Goal: Go to known website: Access a specific website the user already knows

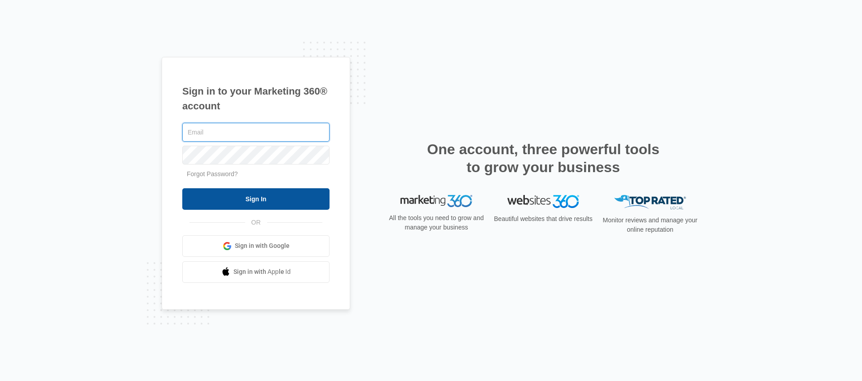
type input "cole.rouse@madwire.com"
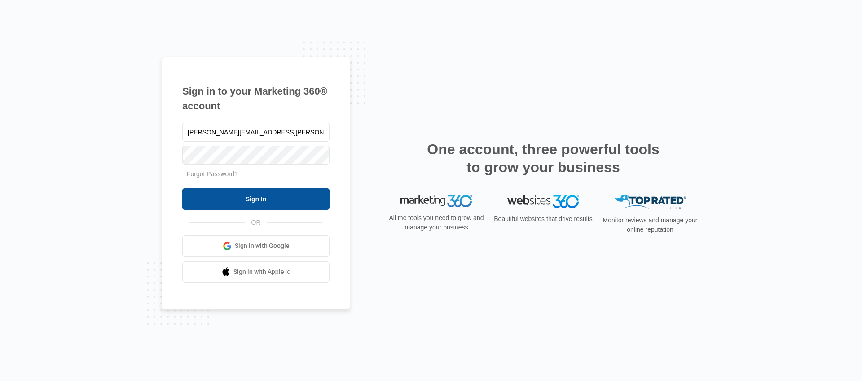
click at [256, 206] on input "Sign In" at bounding box center [255, 200] width 147 height 22
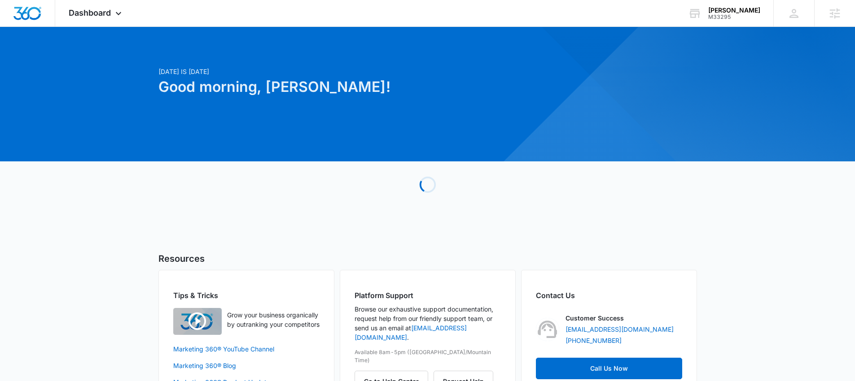
click at [748, 29] on div at bounding box center [832, 215] width 764 height 764
click at [722, 16] on div "M33295" at bounding box center [734, 17] width 52 height 6
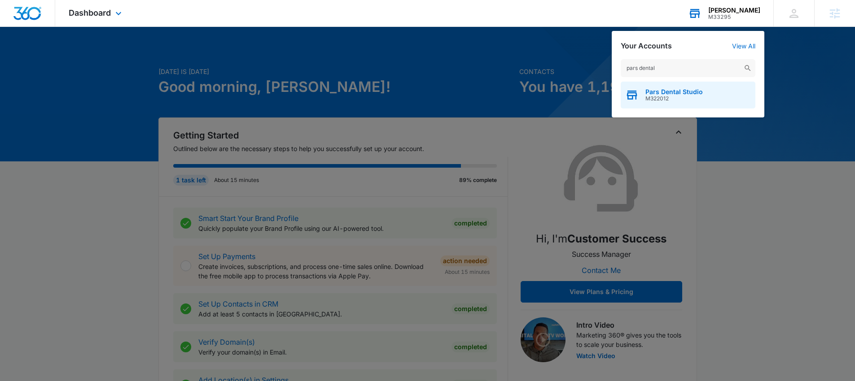
type input "pars dental"
click at [673, 104] on div "Pars Dental Studio M322012" at bounding box center [688, 95] width 135 height 27
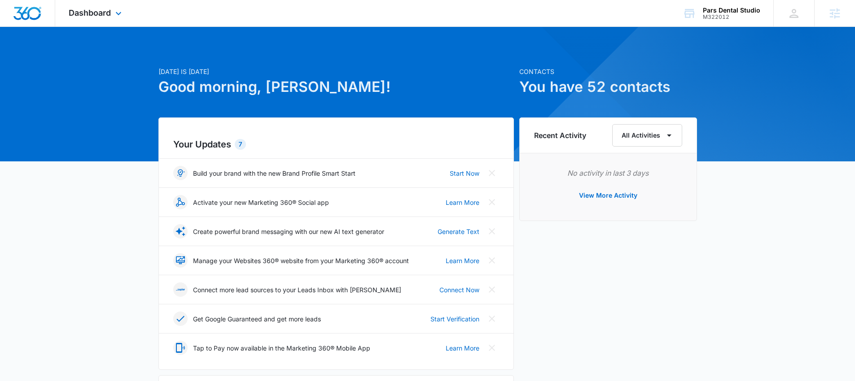
click at [113, 10] on div "Dashboard Apps Reputation Websites Forms CRM Email Social Payments POS Content …" at bounding box center [96, 13] width 82 height 26
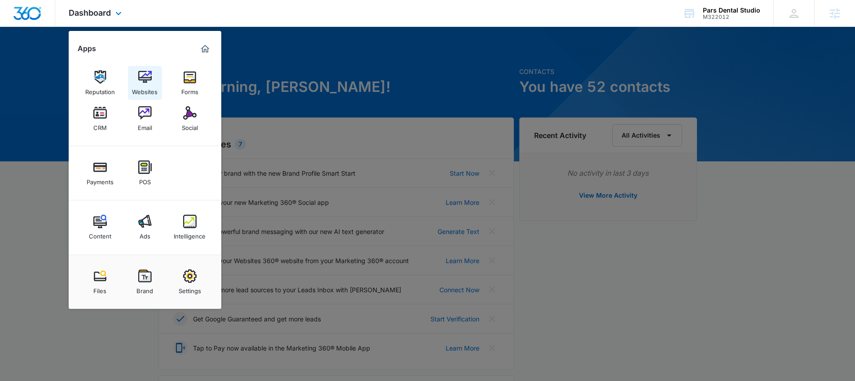
click at [153, 84] on div "Websites" at bounding box center [145, 90] width 26 height 12
